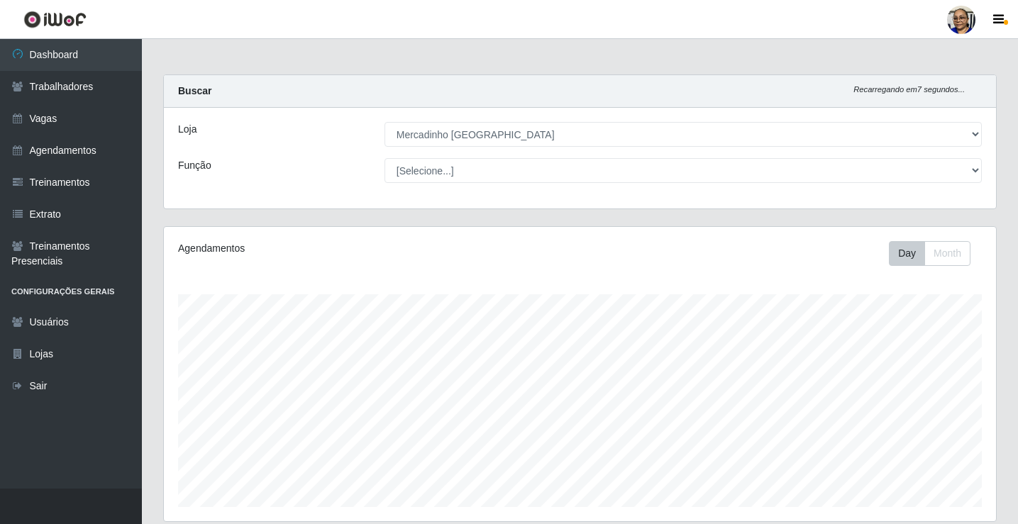
select select "345"
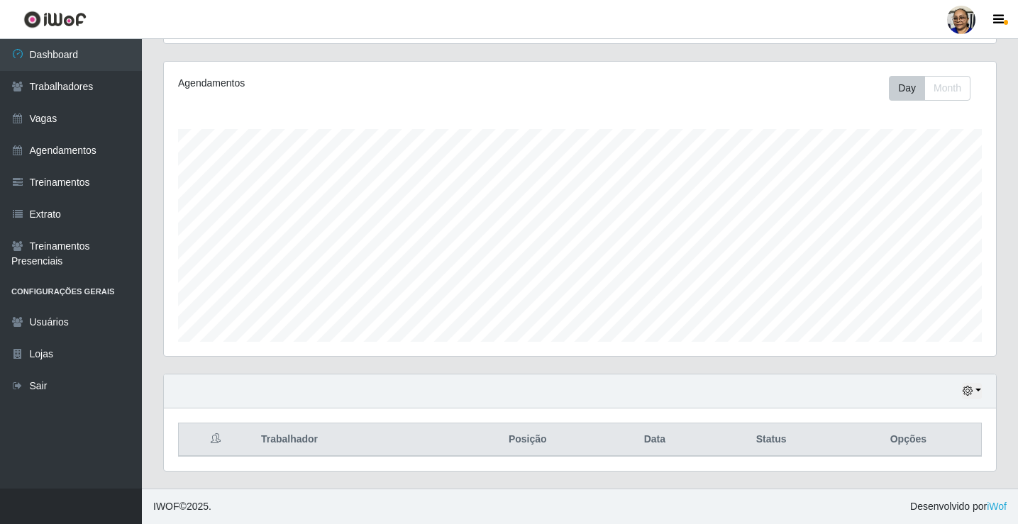
scroll to position [294, 832]
drag, startPoint x: 1016, startPoint y: 179, endPoint x: 1021, endPoint y: 297, distance: 117.8
click at [1017, 297] on html "Perfil Alterar Senha Sair Dashboard Trabalhadores Vagas Agendamentos Treinament…" at bounding box center [509, 179] width 1018 height 689
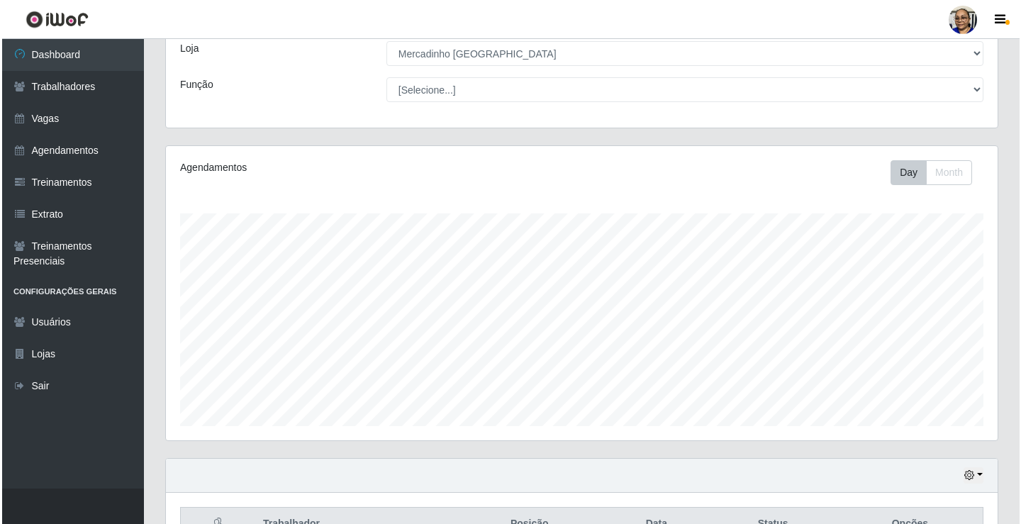
scroll to position [0, 0]
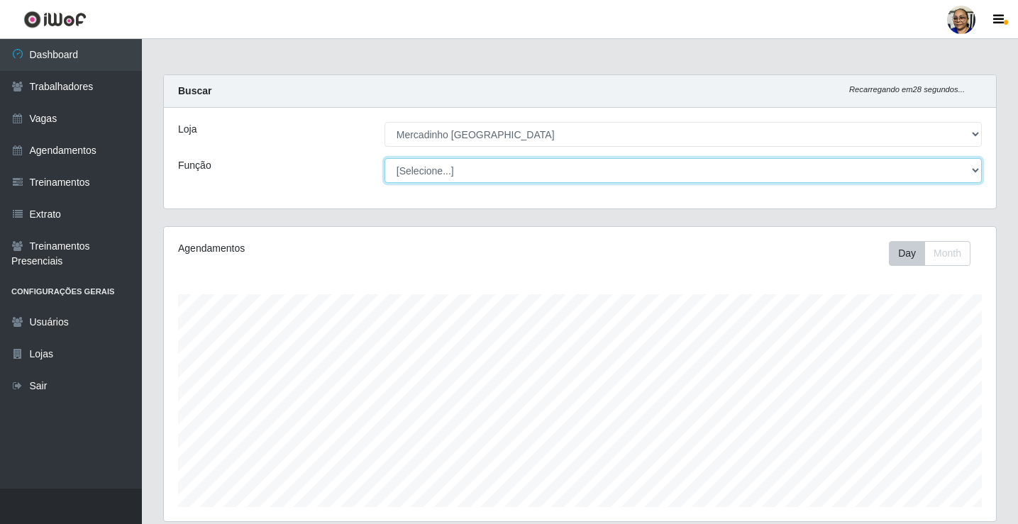
click at [424, 172] on select "[Selecione...] ASG ASG + ASG ++ Balconista de Açougue Balconista de Açougue + O…" at bounding box center [682, 170] width 597 height 25
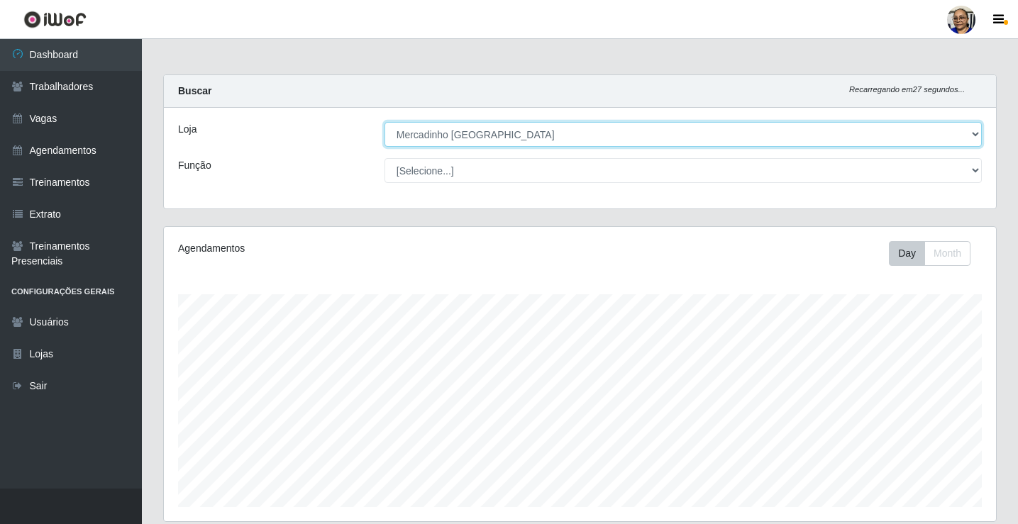
drag, startPoint x: 516, startPoint y: 137, endPoint x: 258, endPoint y: 171, distance: 259.7
click at [516, 137] on select "[Selecione...] Mercadinho [GEOGRAPHIC_DATA]" at bounding box center [682, 134] width 597 height 25
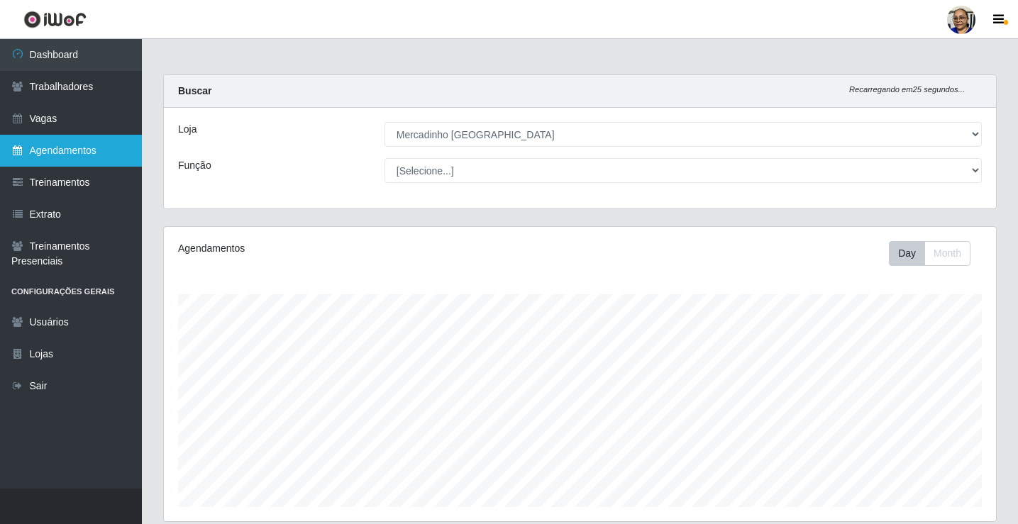
click at [55, 140] on link "Agendamentos" at bounding box center [71, 151] width 142 height 32
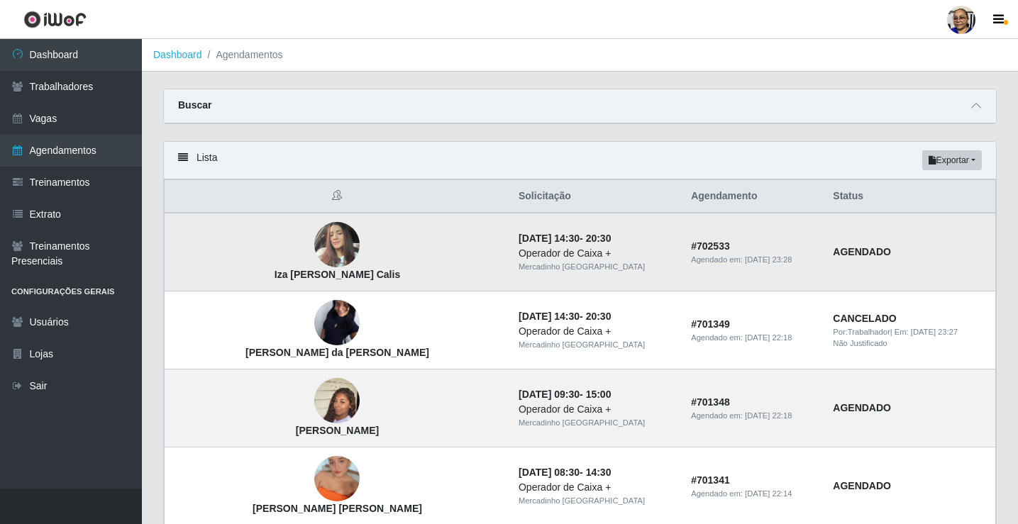
click at [314, 235] on img at bounding box center [336, 245] width 45 height 60
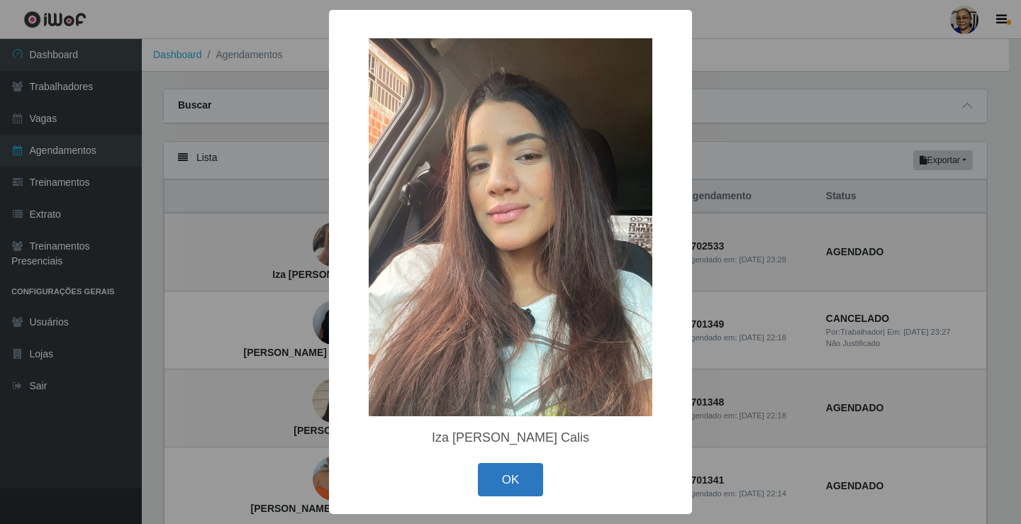
click at [526, 484] on button "OK" at bounding box center [511, 479] width 66 height 33
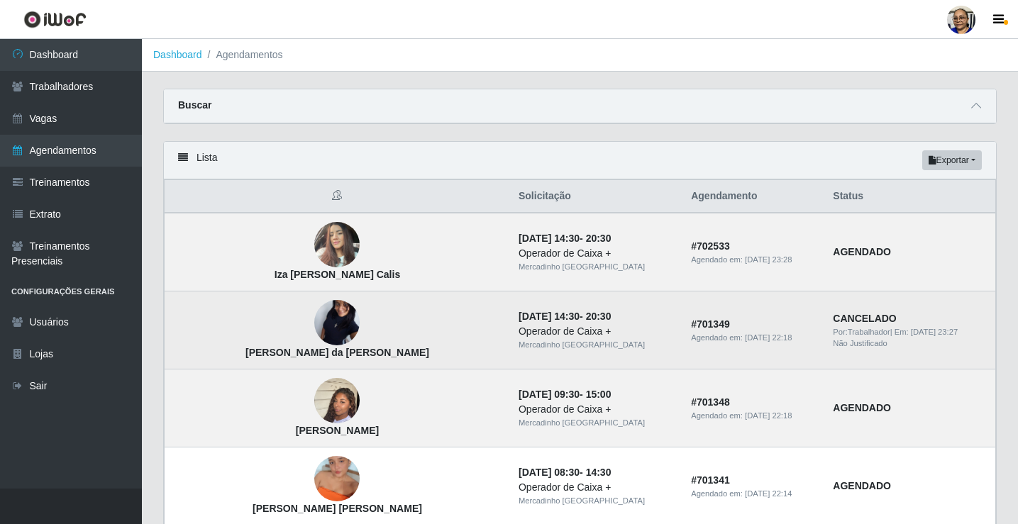
click at [314, 321] on img at bounding box center [336, 322] width 45 height 101
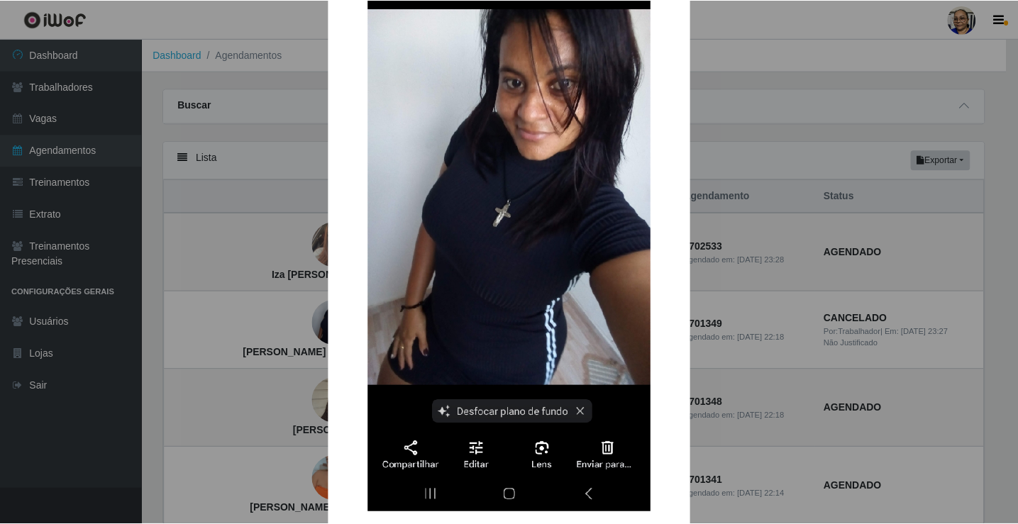
scroll to position [248, 0]
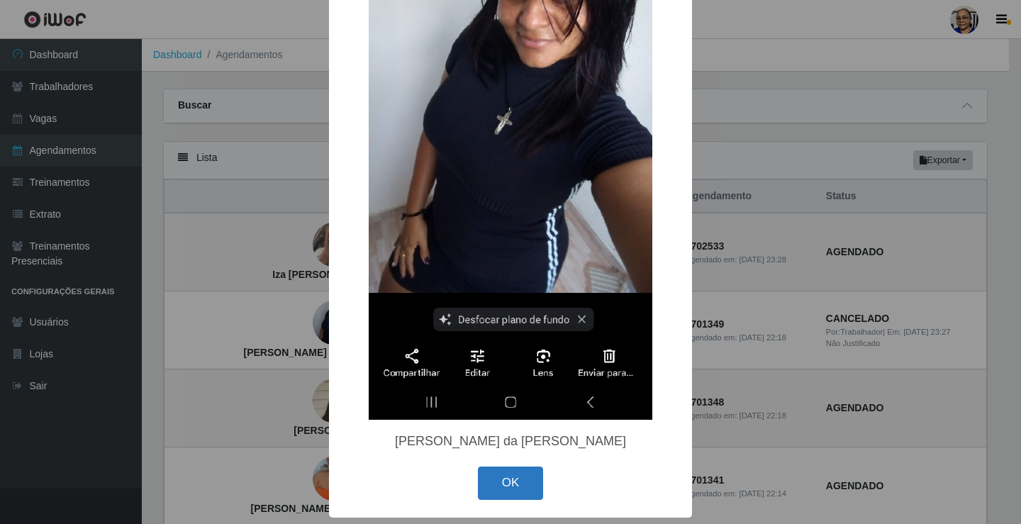
click at [507, 478] on button "OK" at bounding box center [511, 483] width 66 height 33
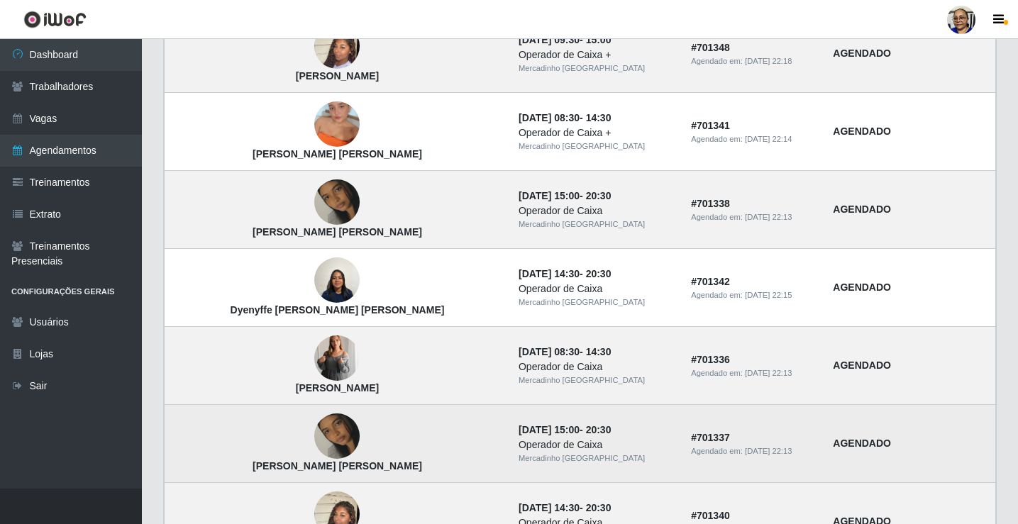
scroll to position [0, 0]
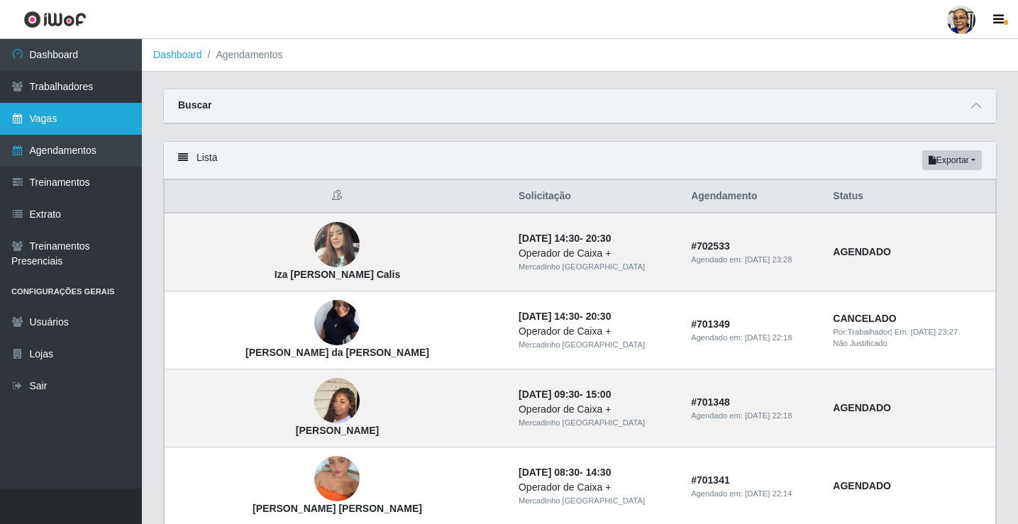
click at [65, 119] on link "Vagas" at bounding box center [71, 119] width 142 height 32
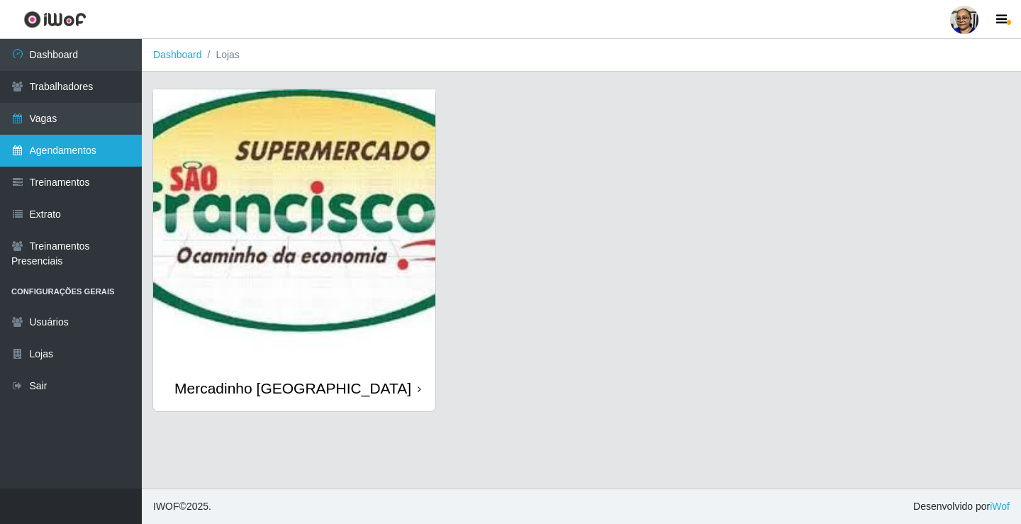
click at [62, 155] on link "Agendamentos" at bounding box center [71, 151] width 142 height 32
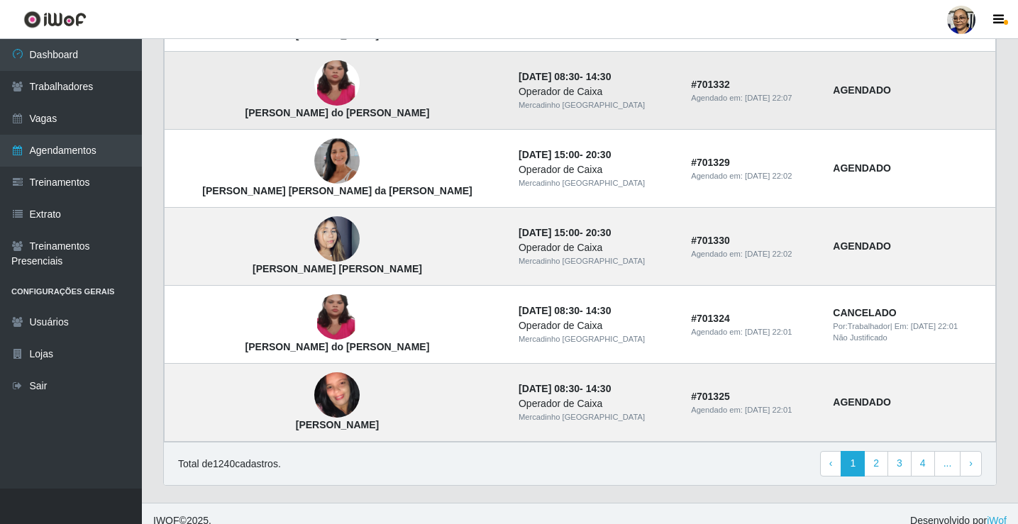
scroll to position [957, 0]
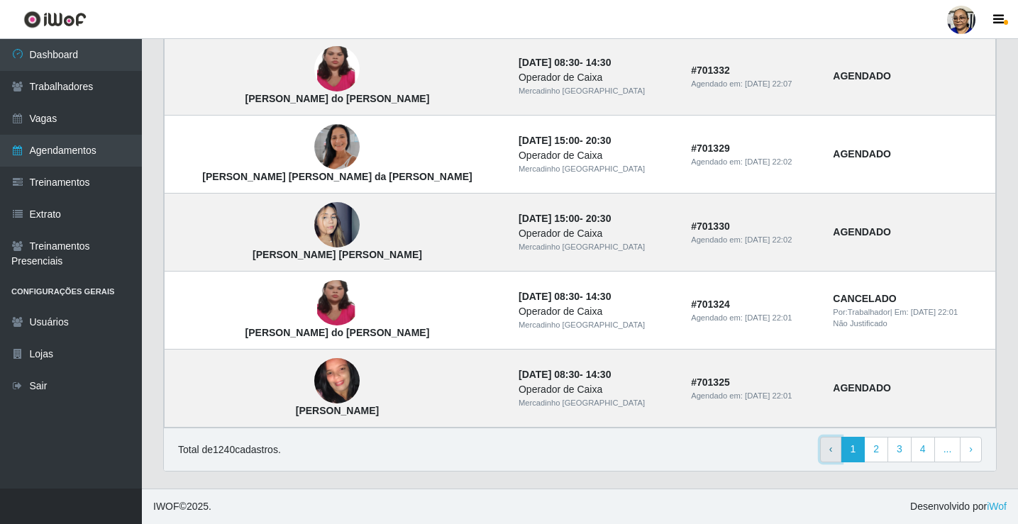
click at [833, 450] on span "‹" at bounding box center [831, 448] width 4 height 11
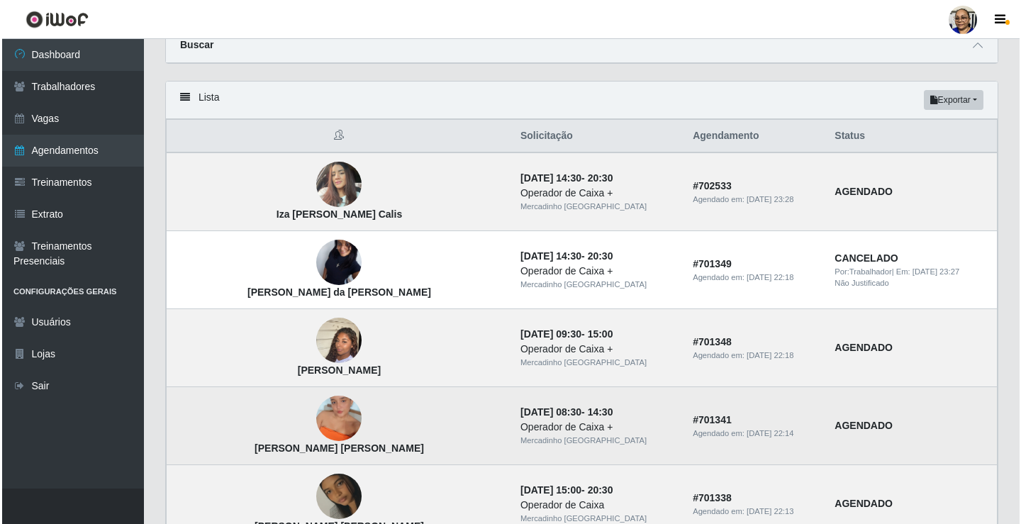
scroll to position [142, 0]
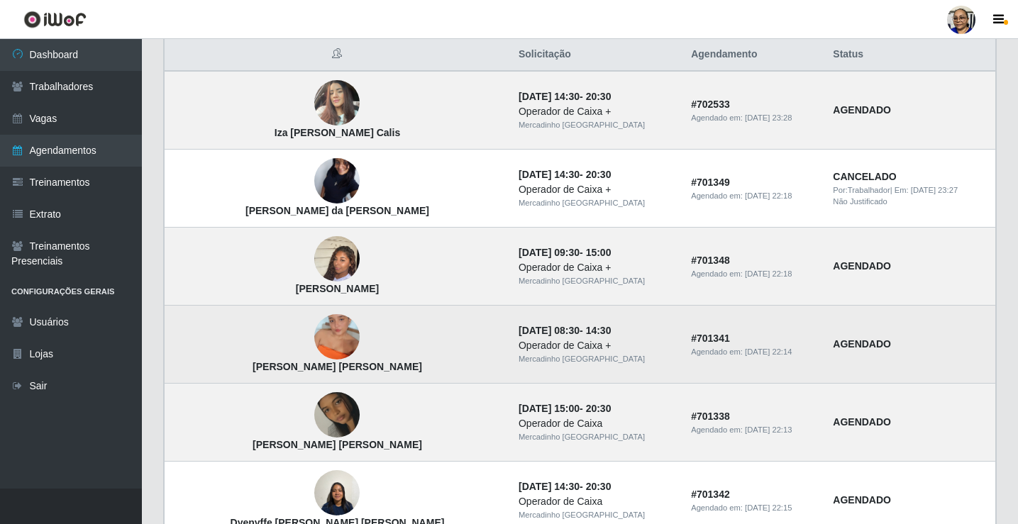
click at [314, 341] on img at bounding box center [336, 336] width 45 height 81
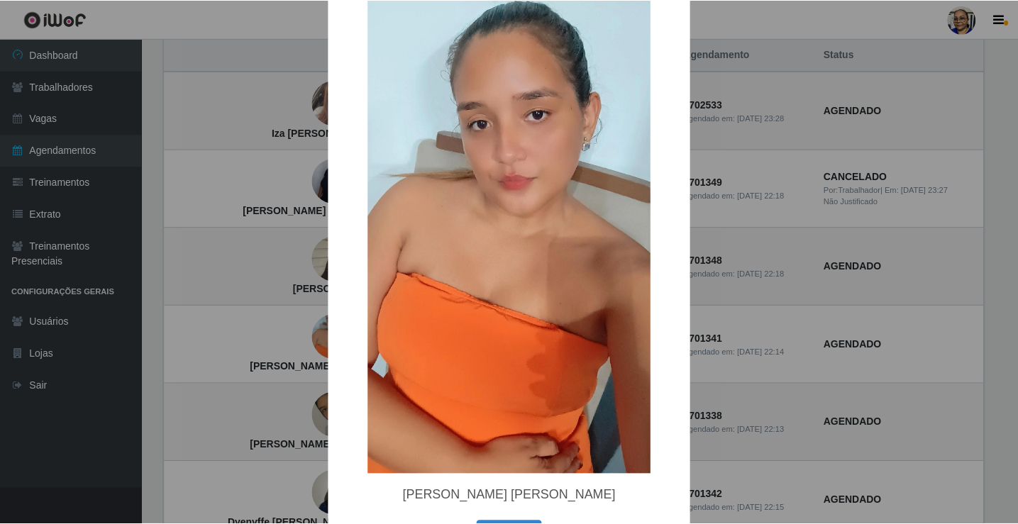
scroll to position [121, 0]
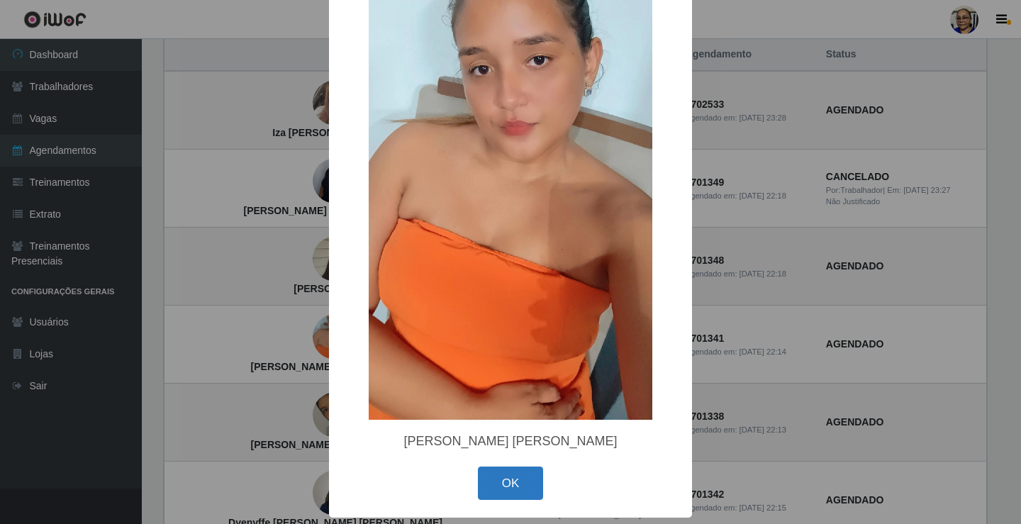
click at [507, 481] on button "OK" at bounding box center [511, 483] width 66 height 33
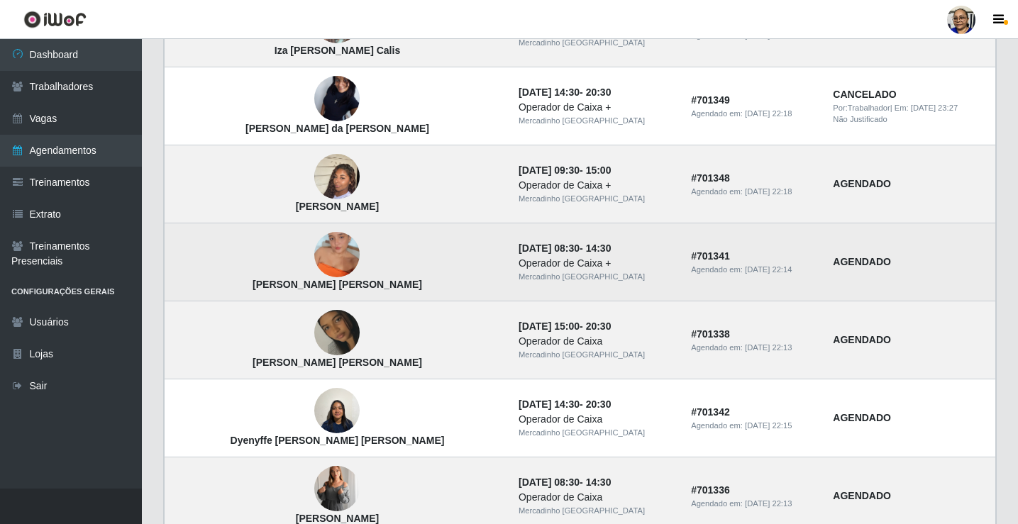
scroll to position [355, 0]
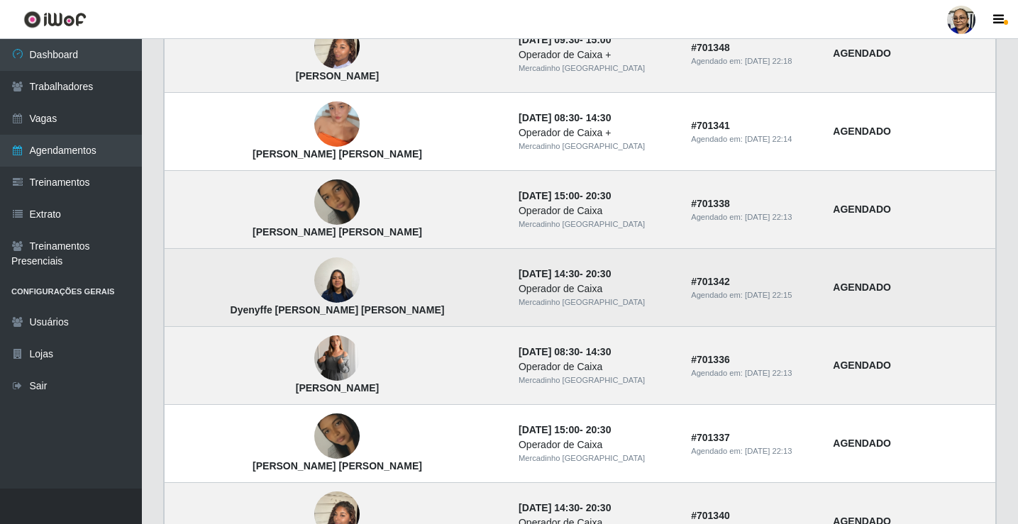
click at [314, 291] on img at bounding box center [336, 280] width 45 height 60
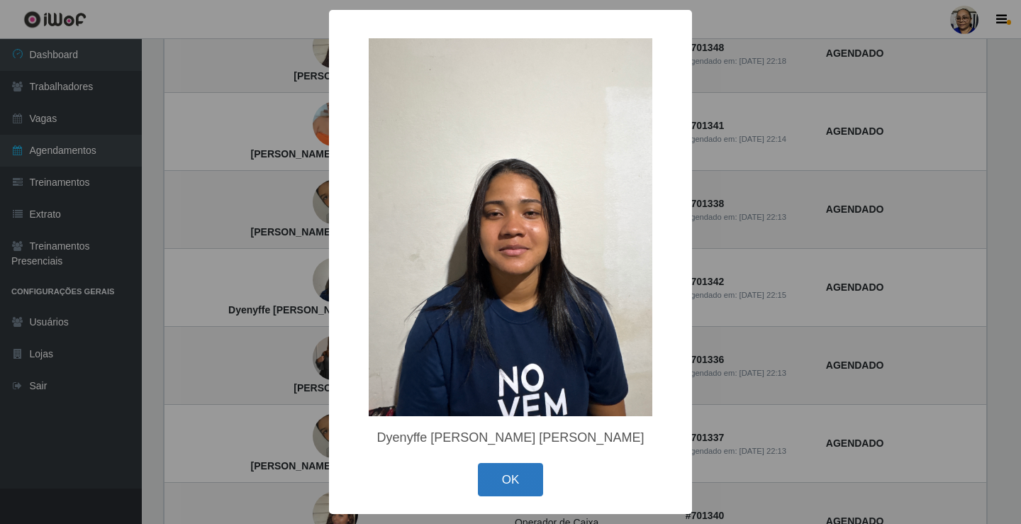
click at [521, 484] on button "OK" at bounding box center [511, 479] width 66 height 33
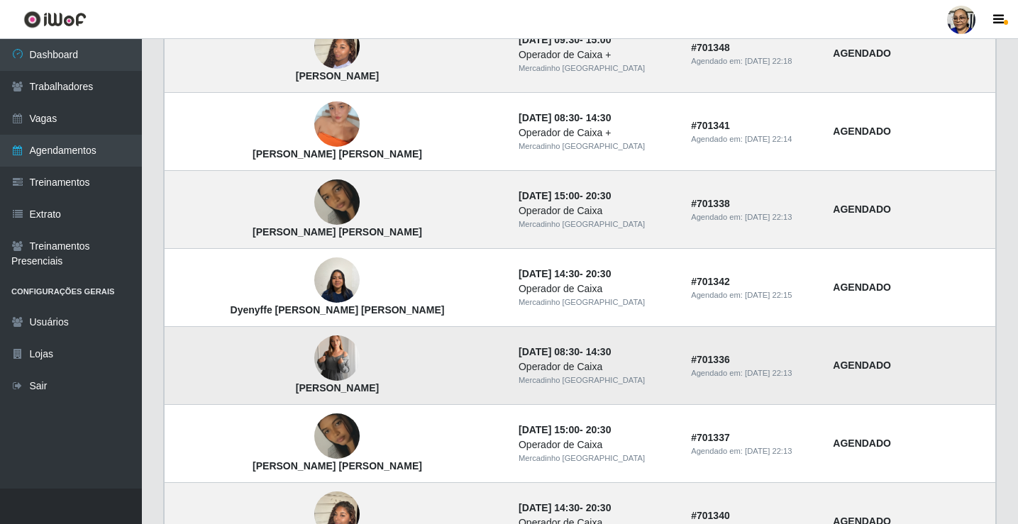
click at [314, 353] on img at bounding box center [336, 359] width 45 height 64
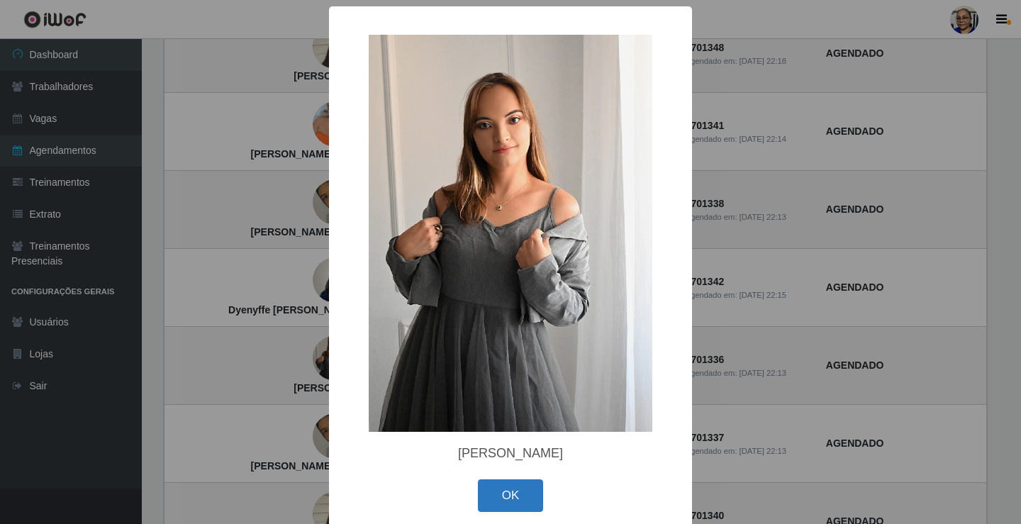
click at [499, 501] on button "OK" at bounding box center [511, 495] width 66 height 33
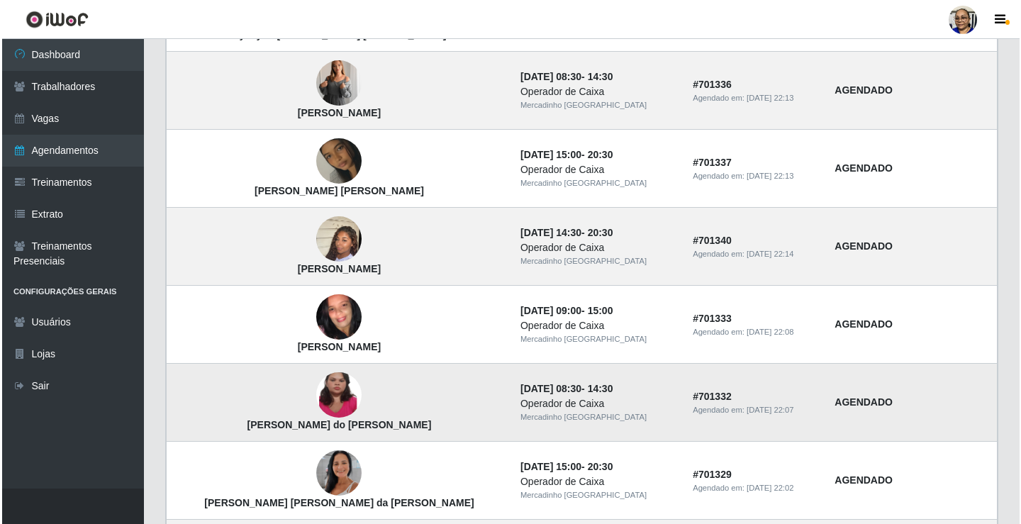
scroll to position [638, 0]
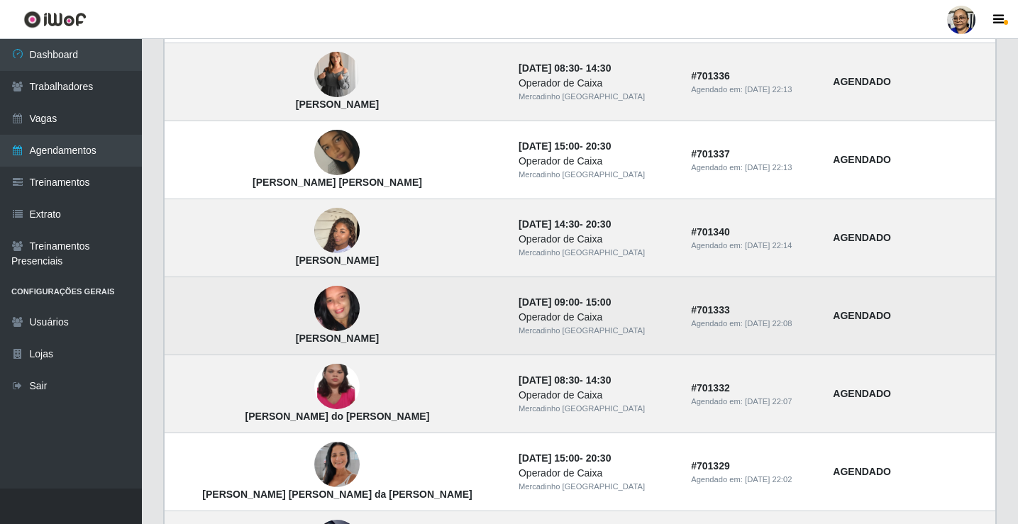
click at [314, 309] on img at bounding box center [336, 308] width 45 height 101
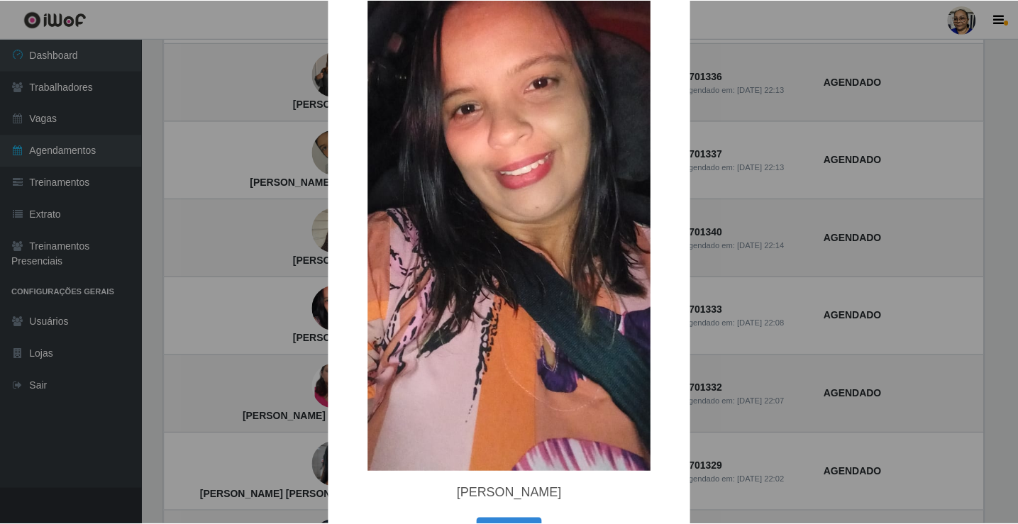
scroll to position [248, 0]
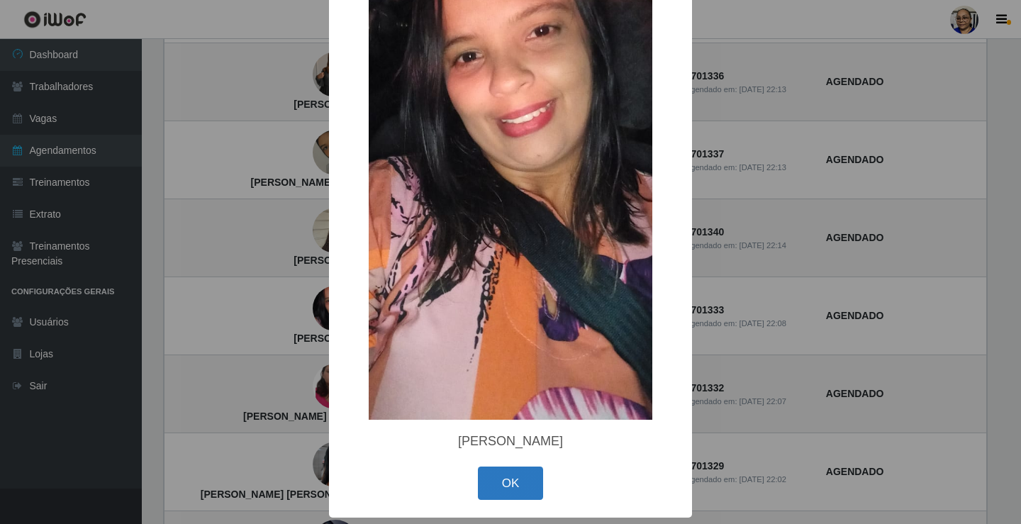
click at [507, 483] on button "OK" at bounding box center [511, 483] width 66 height 33
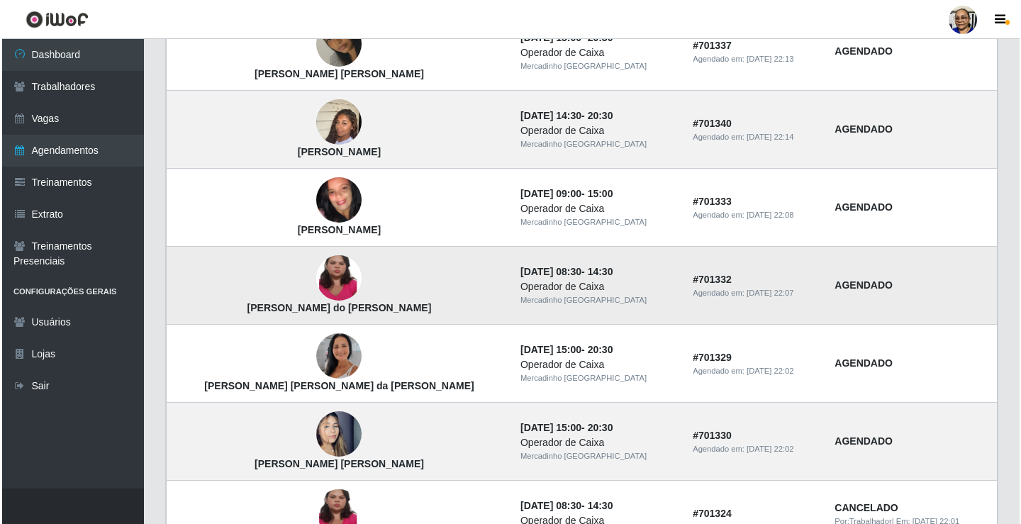
scroll to position [780, 0]
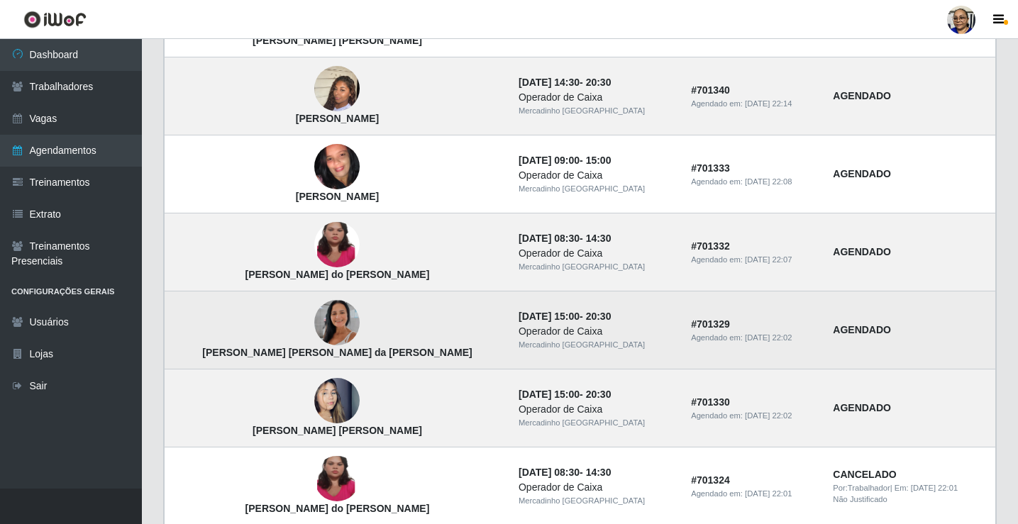
click at [314, 320] on img at bounding box center [336, 322] width 45 height 81
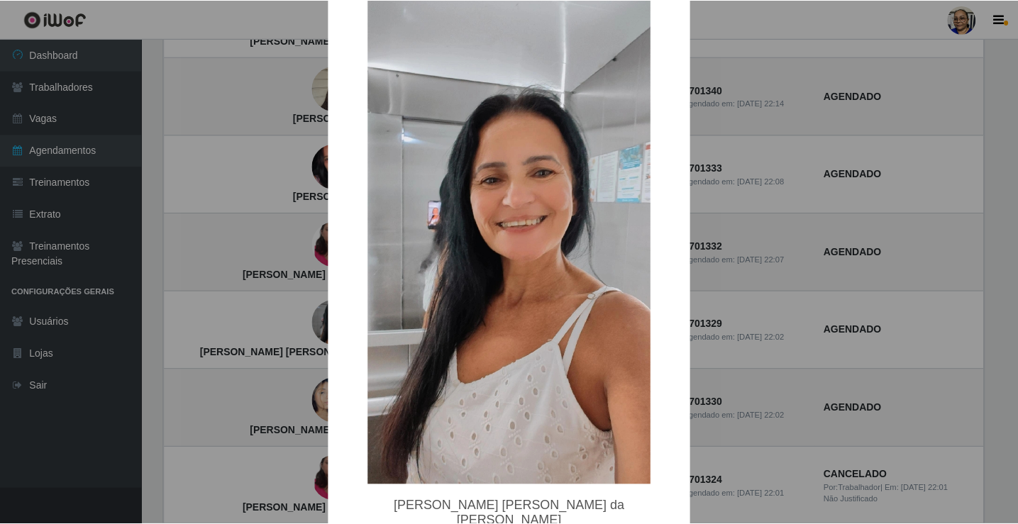
scroll to position [121, 0]
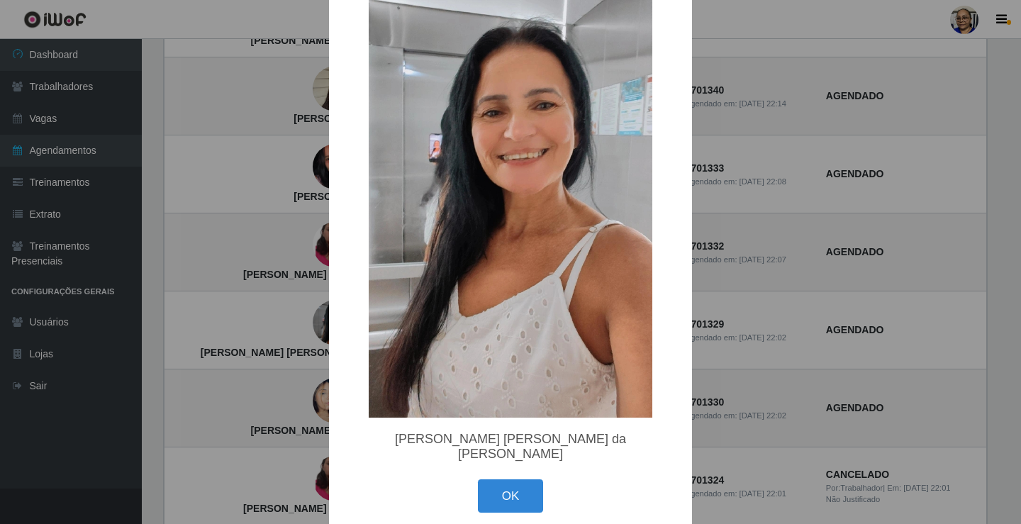
click at [501, 492] on button "OK" at bounding box center [511, 495] width 66 height 33
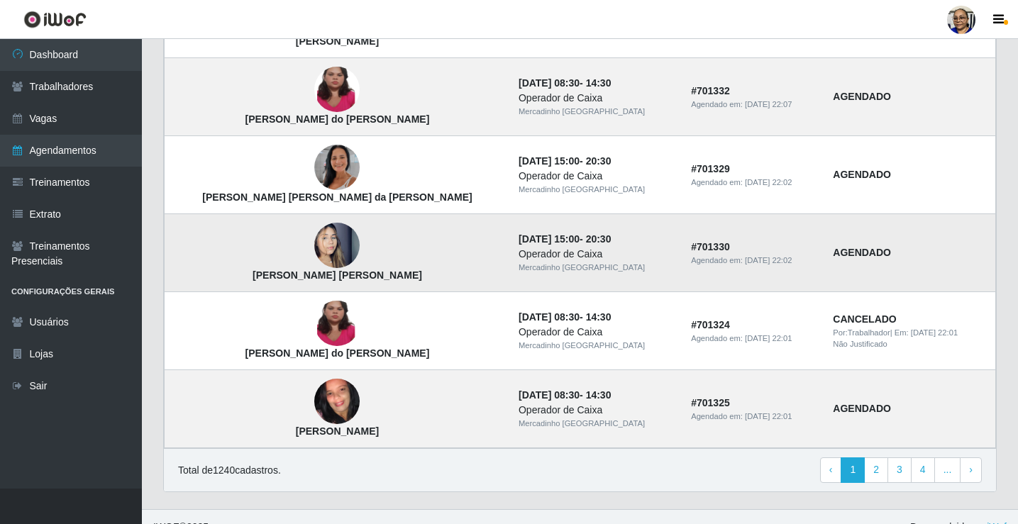
scroll to position [957, 0]
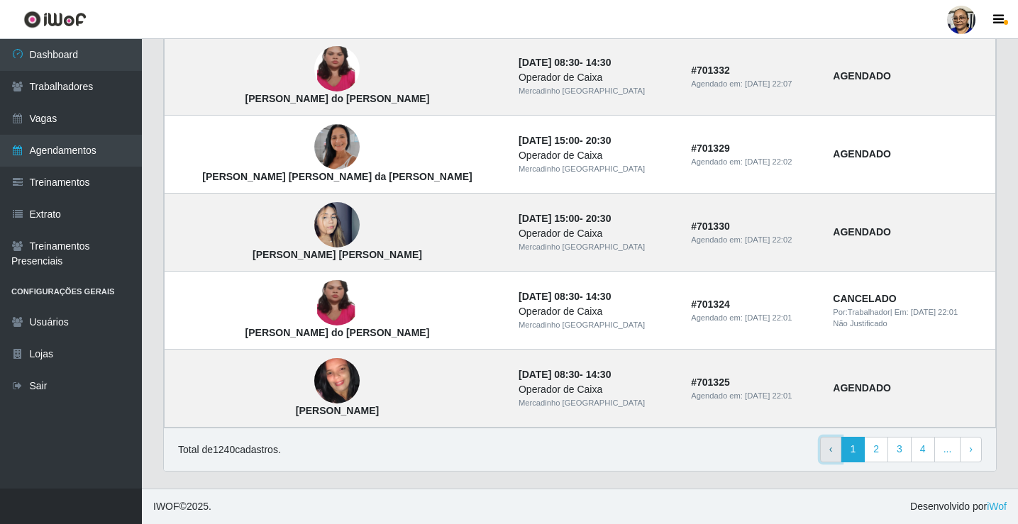
click at [833, 452] on span "‹" at bounding box center [831, 448] width 4 height 11
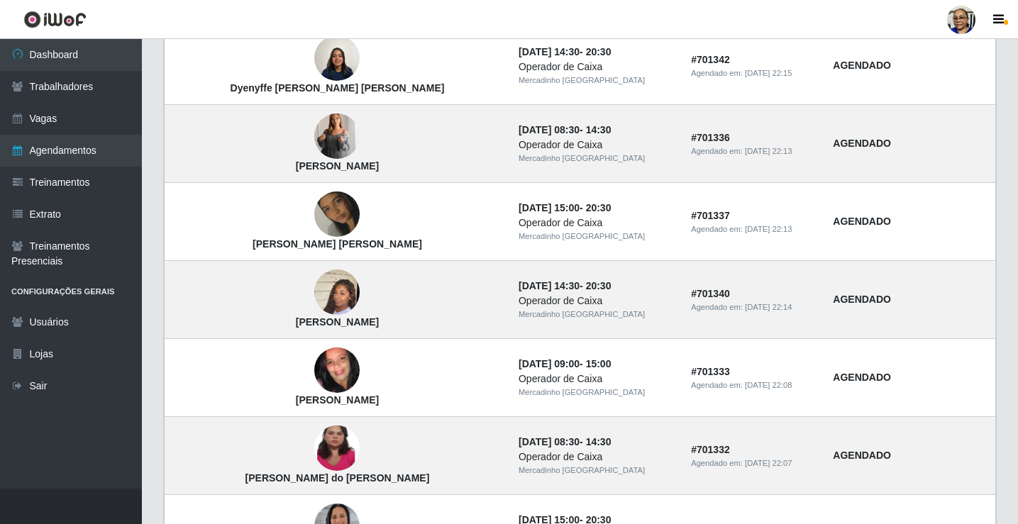
scroll to position [709, 0]
